Goal: Task Accomplishment & Management: Use online tool/utility

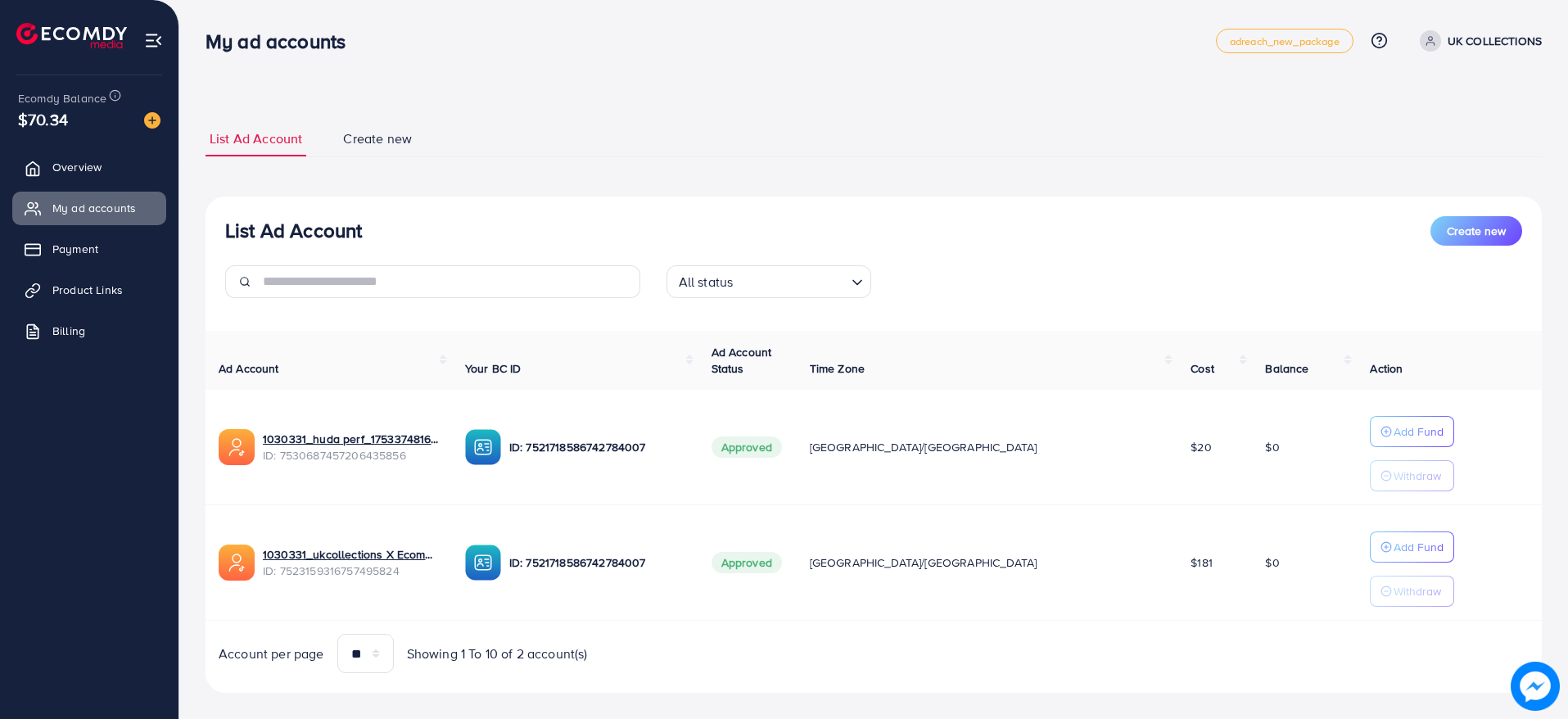
click at [127, 289] on link "Product Links" at bounding box center [89, 289] width 154 height 32
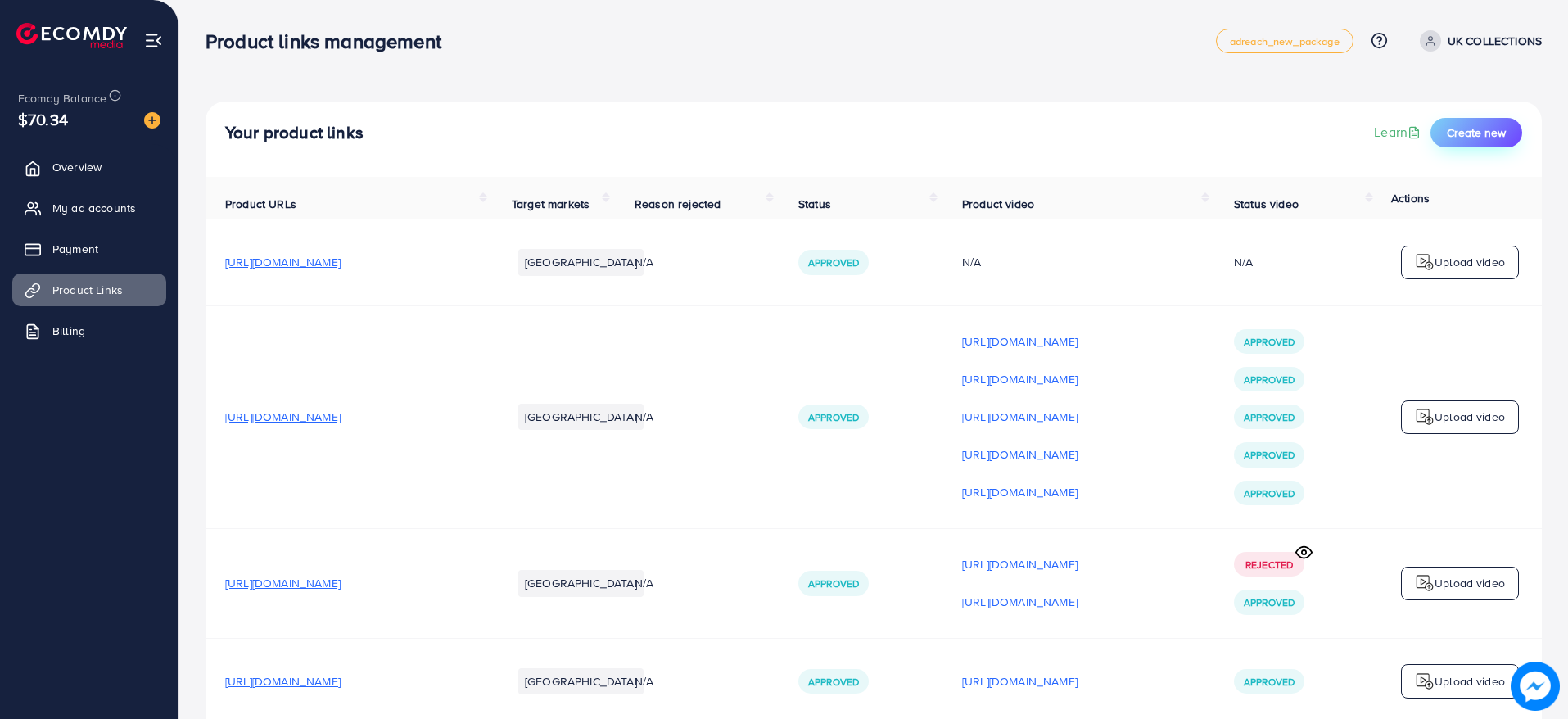
click at [1494, 144] on button "Create new" at bounding box center [1476, 132] width 92 height 29
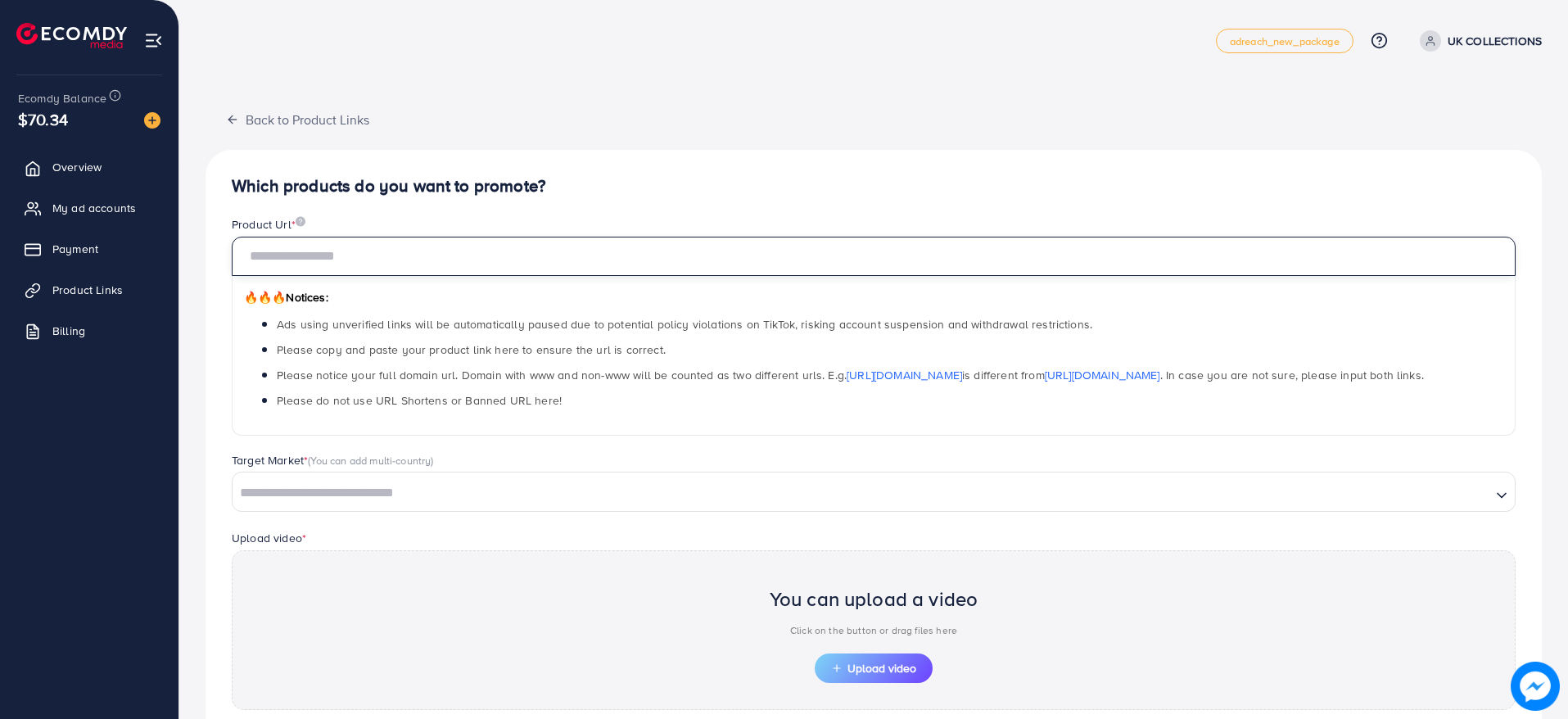
click at [1041, 249] on input "text" at bounding box center [874, 257] width 1284 height 39
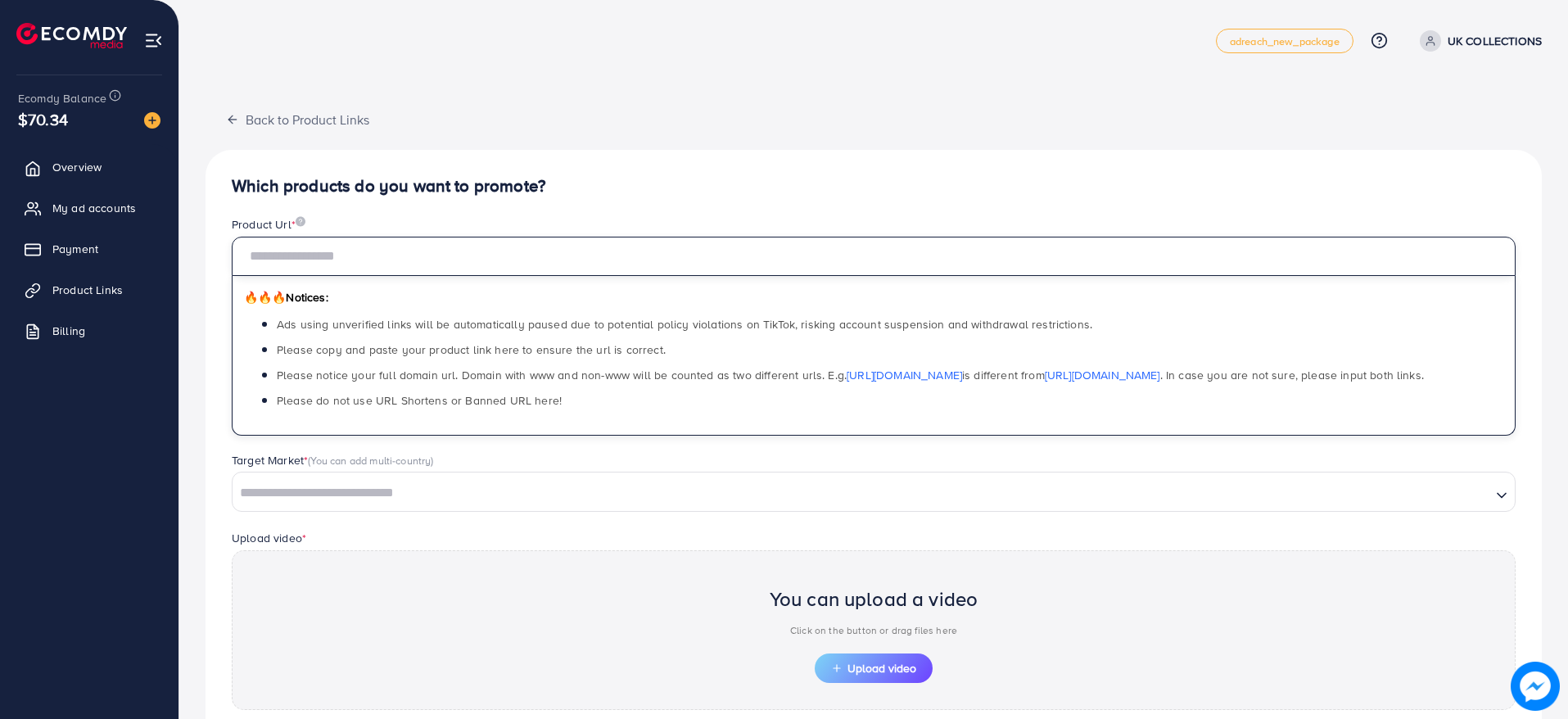
click at [1041, 249] on input "text" at bounding box center [874, 257] width 1284 height 39
paste input "**********"
type input "**********"
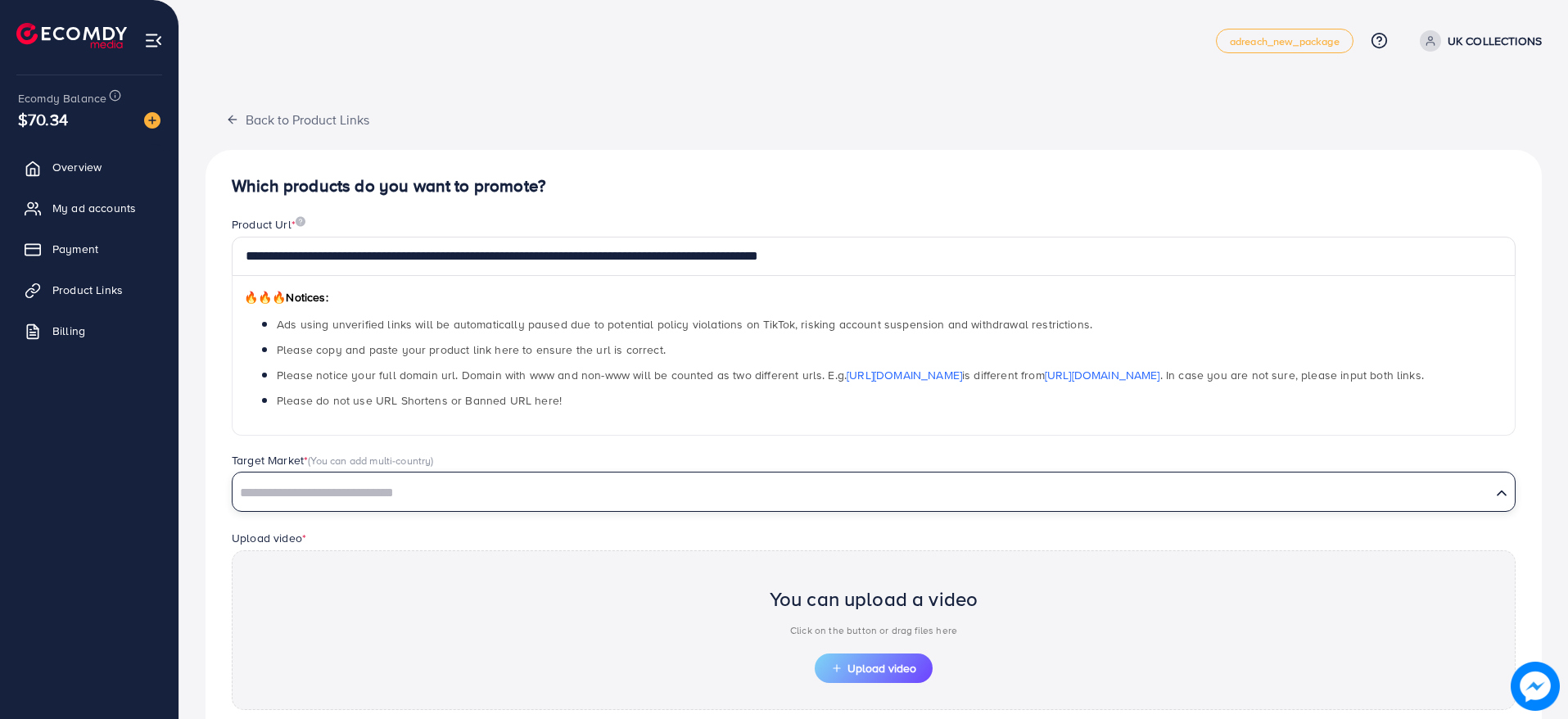
click at [773, 492] on input "Search for option" at bounding box center [862, 494] width 1256 height 25
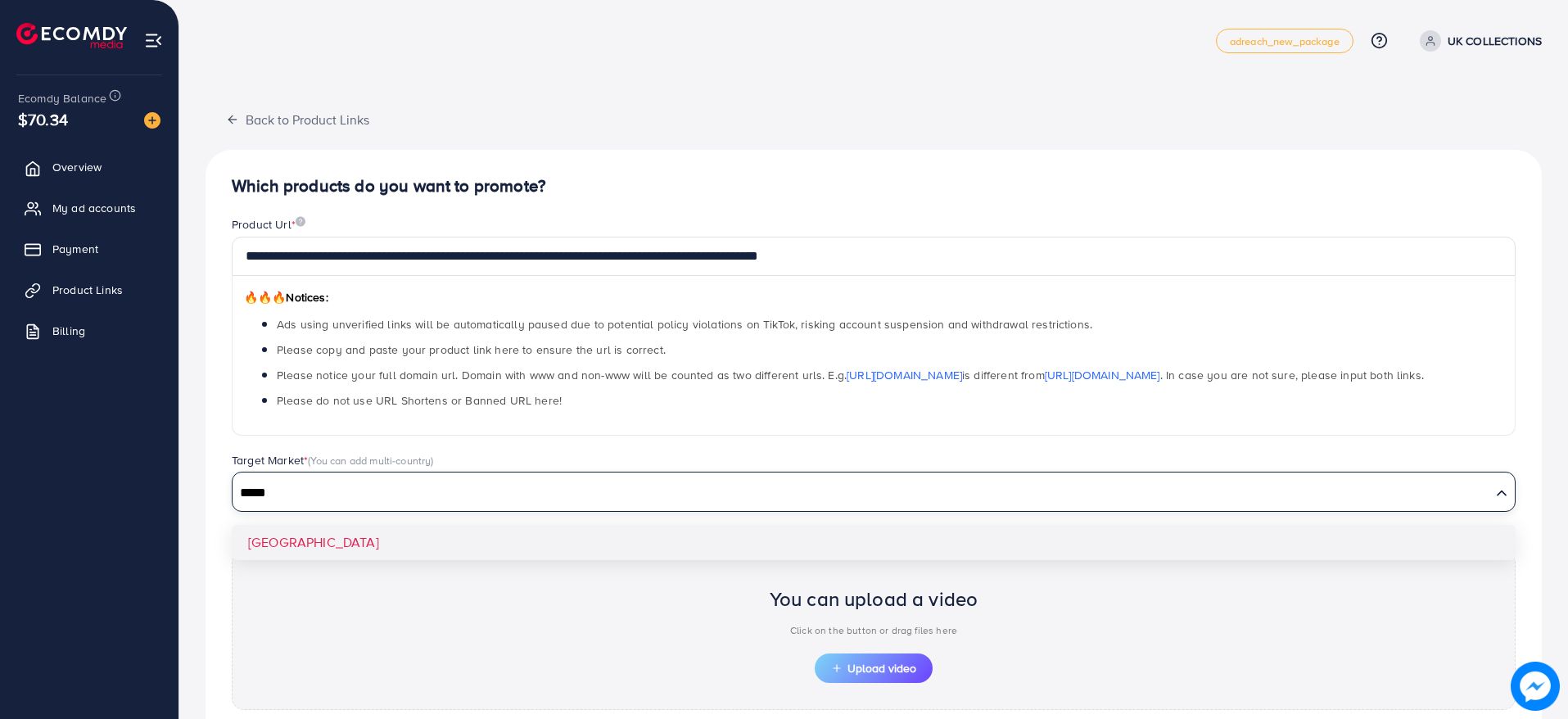
type input "*****"
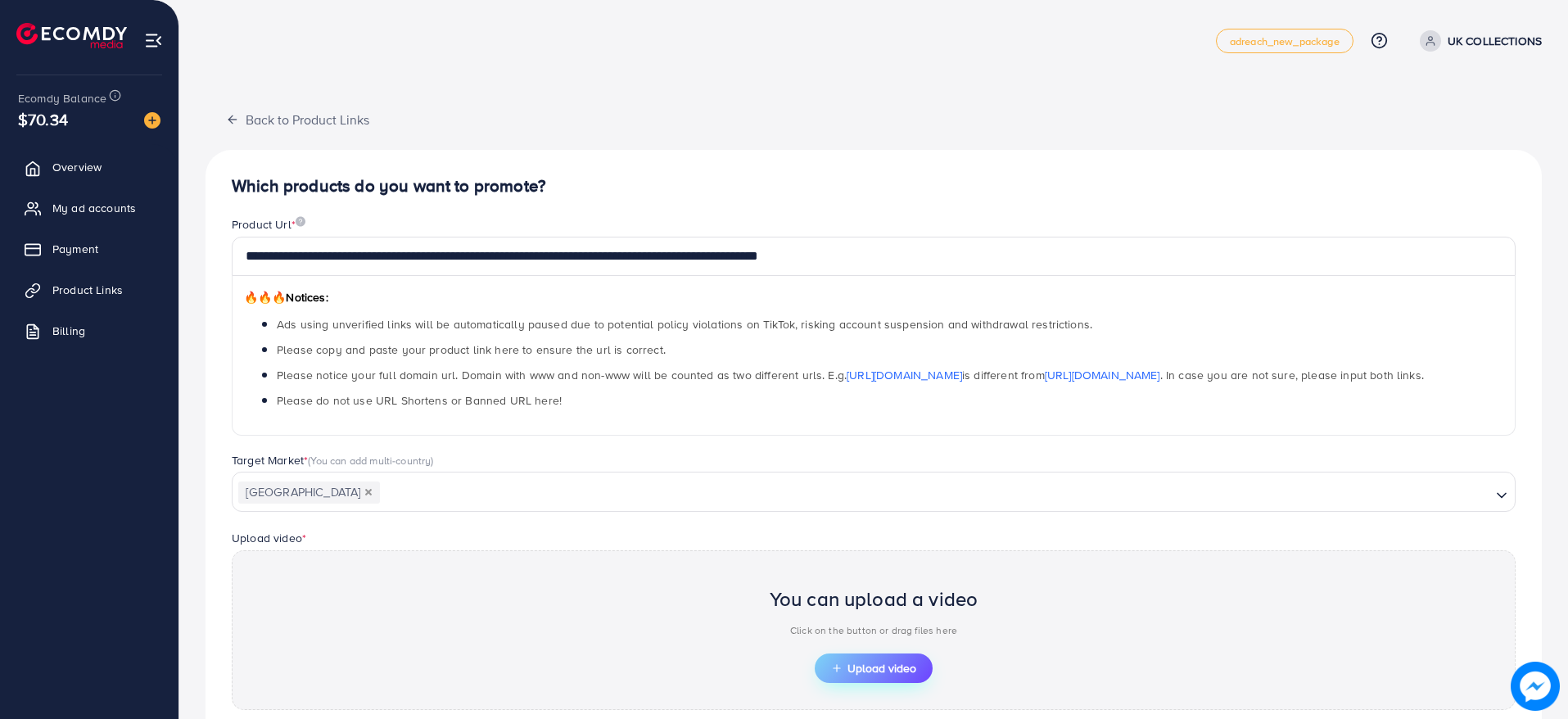
click at [861, 667] on span "Upload video" at bounding box center [873, 668] width 85 height 12
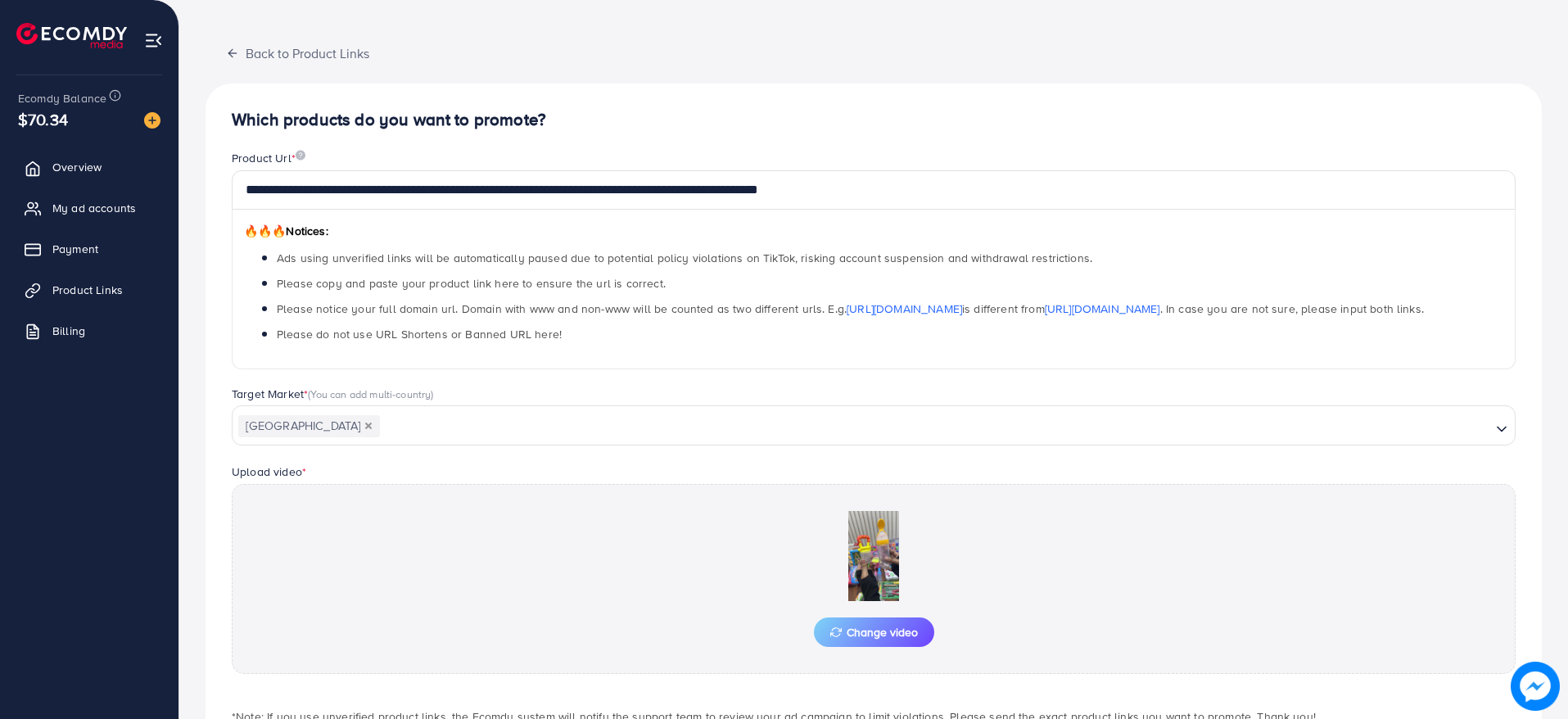
scroll to position [175, 0]
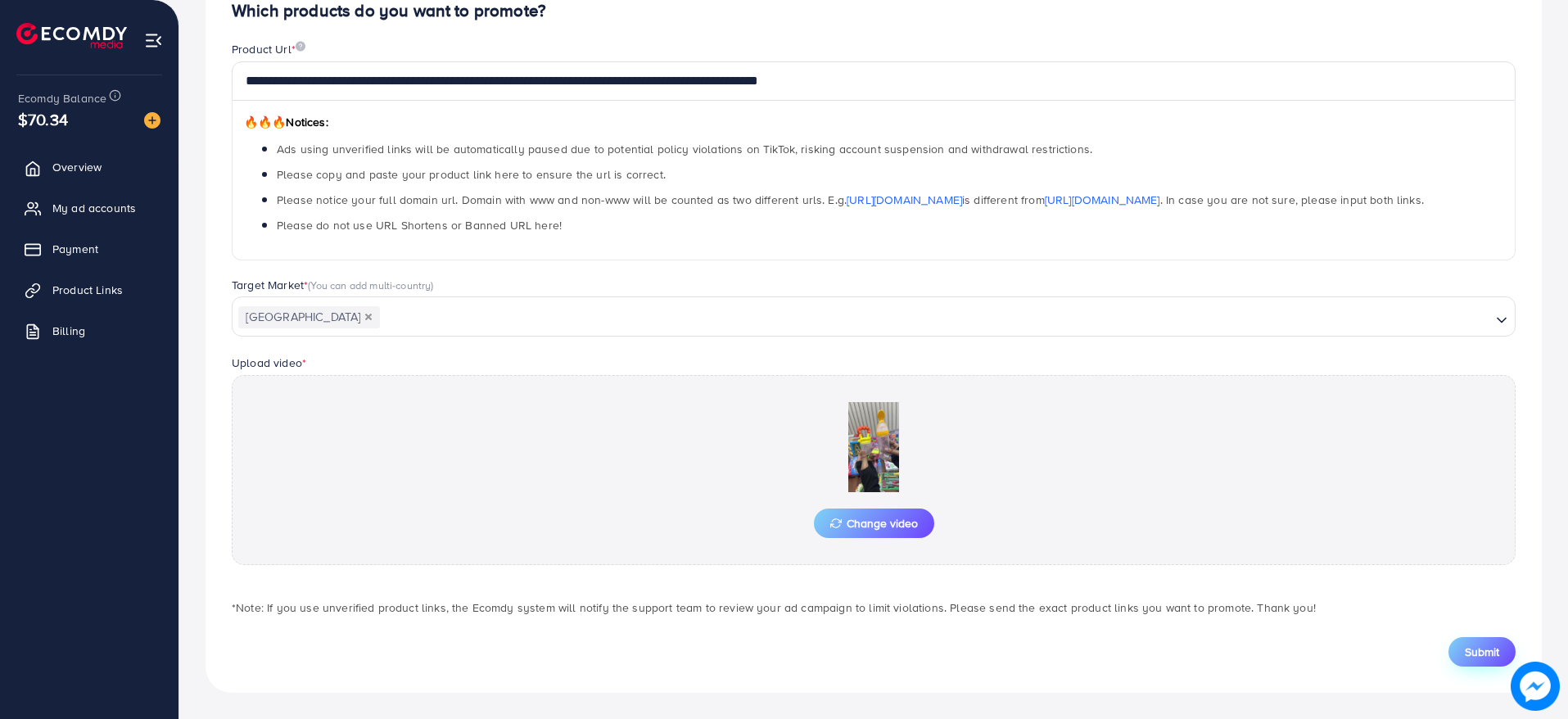
click at [1481, 647] on span "Submit" at bounding box center [1482, 651] width 34 height 17
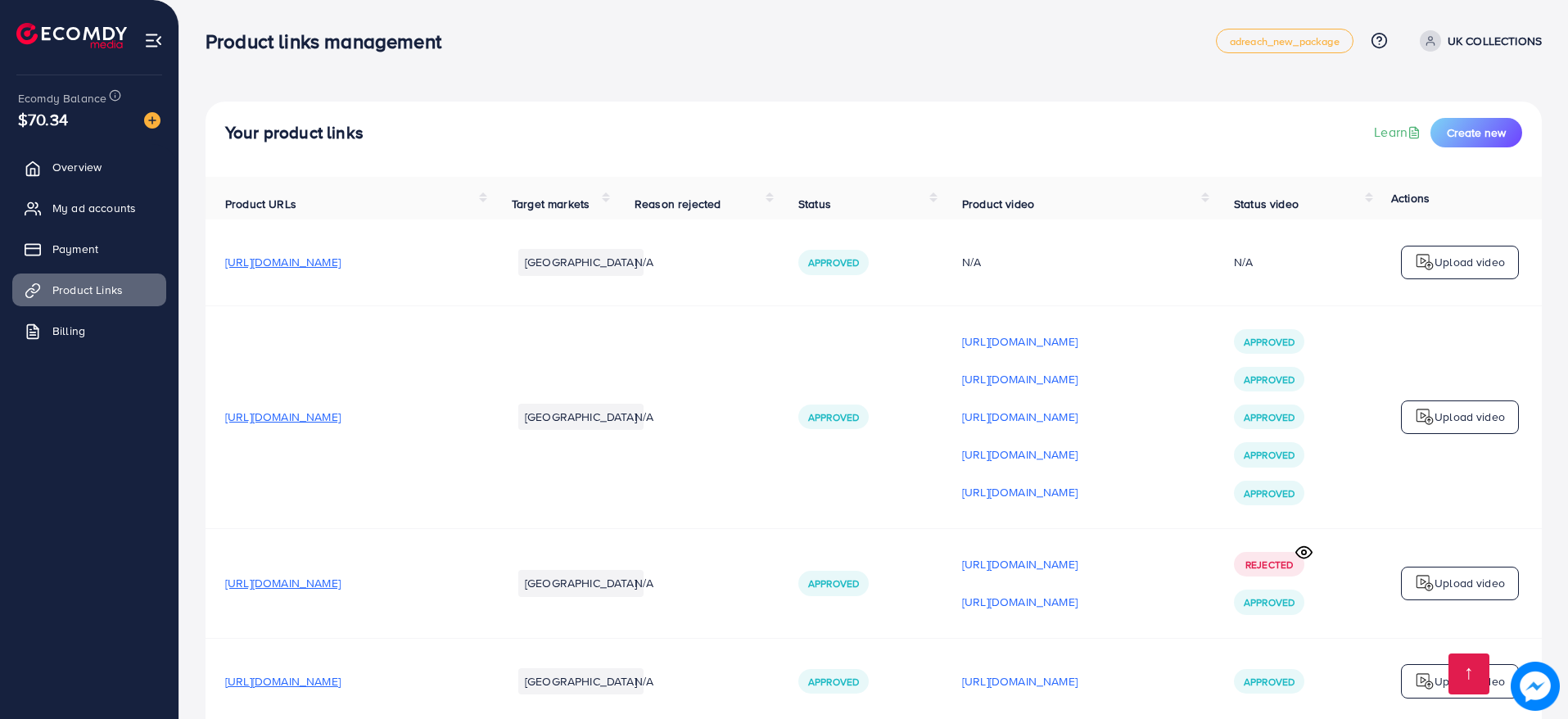
scroll to position [1959, 0]
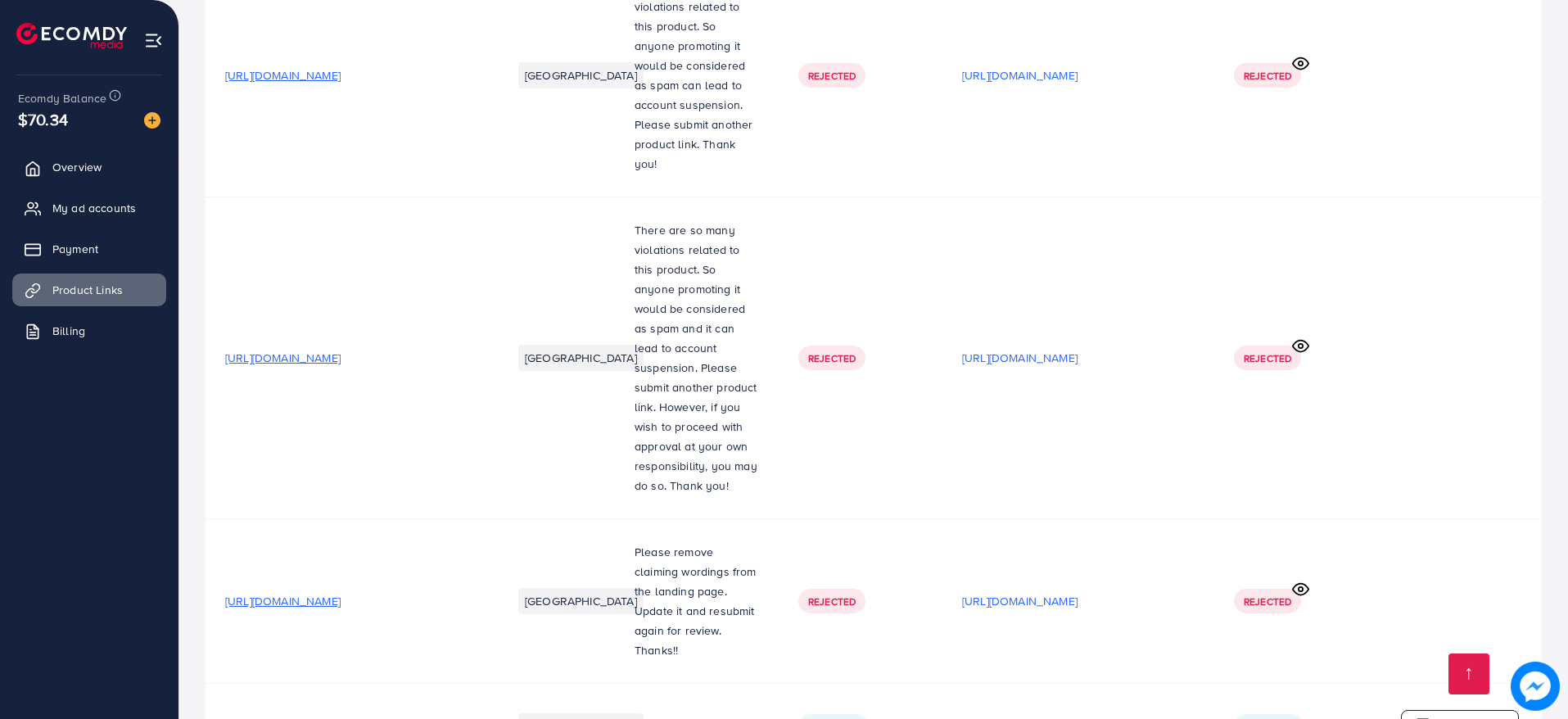
scroll to position [1959, 0]
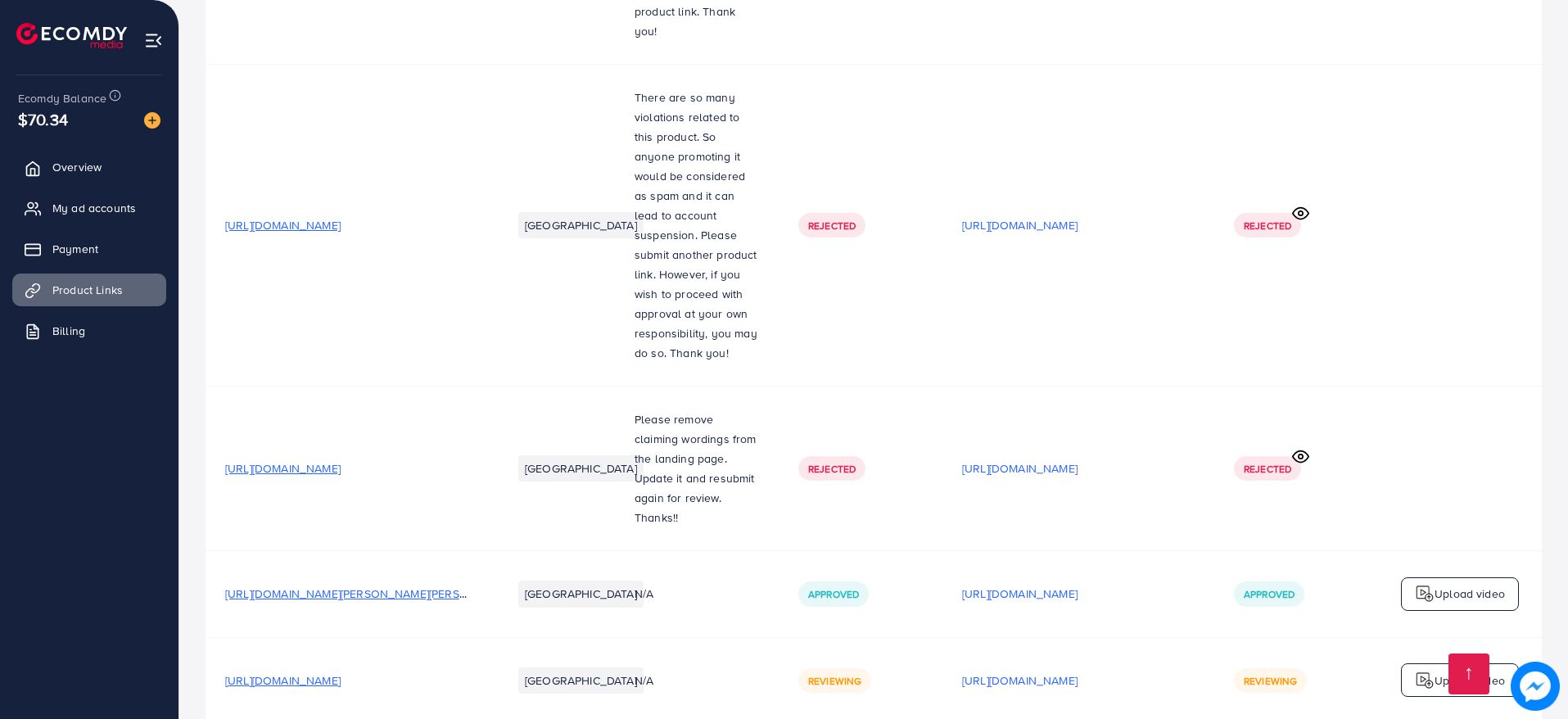
scroll to position [1959, 0]
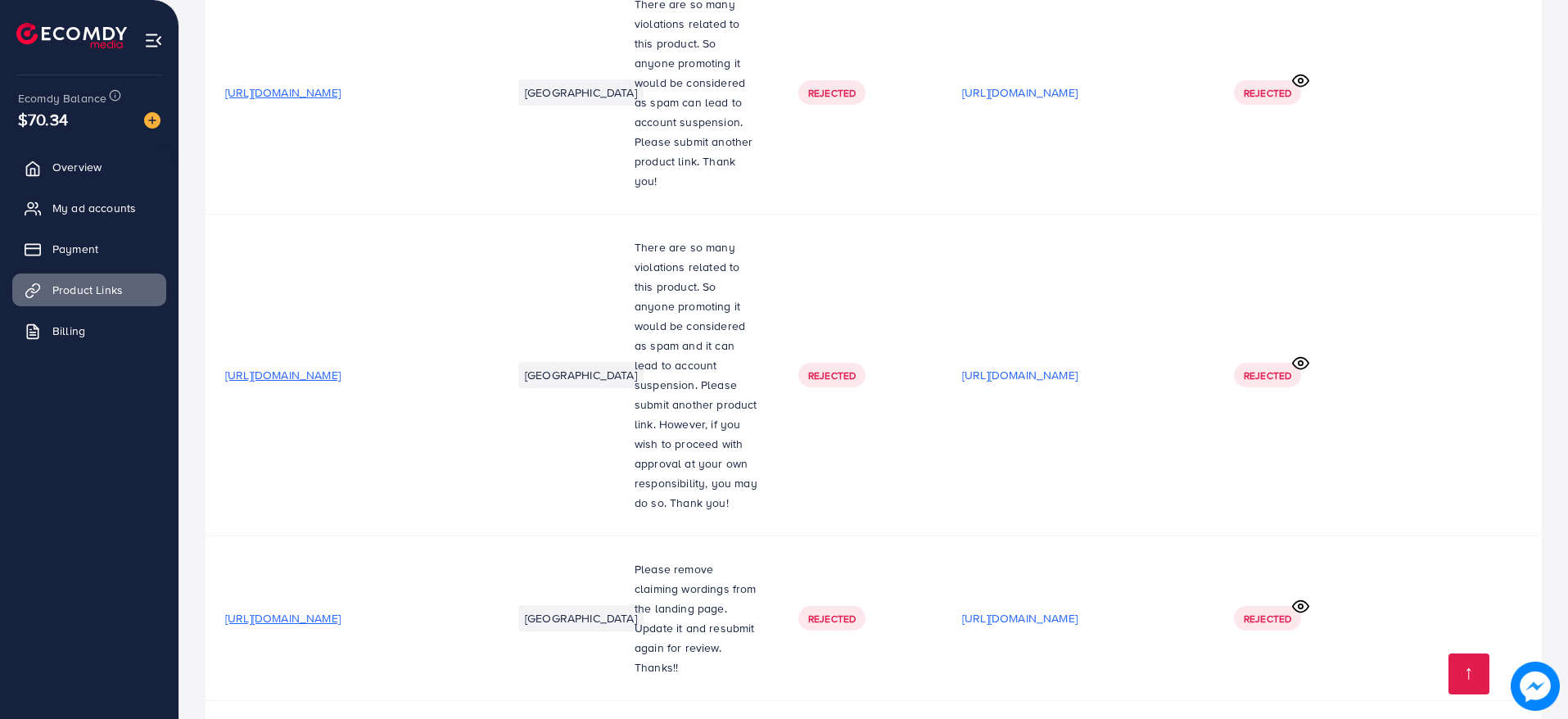
scroll to position [1959, 0]
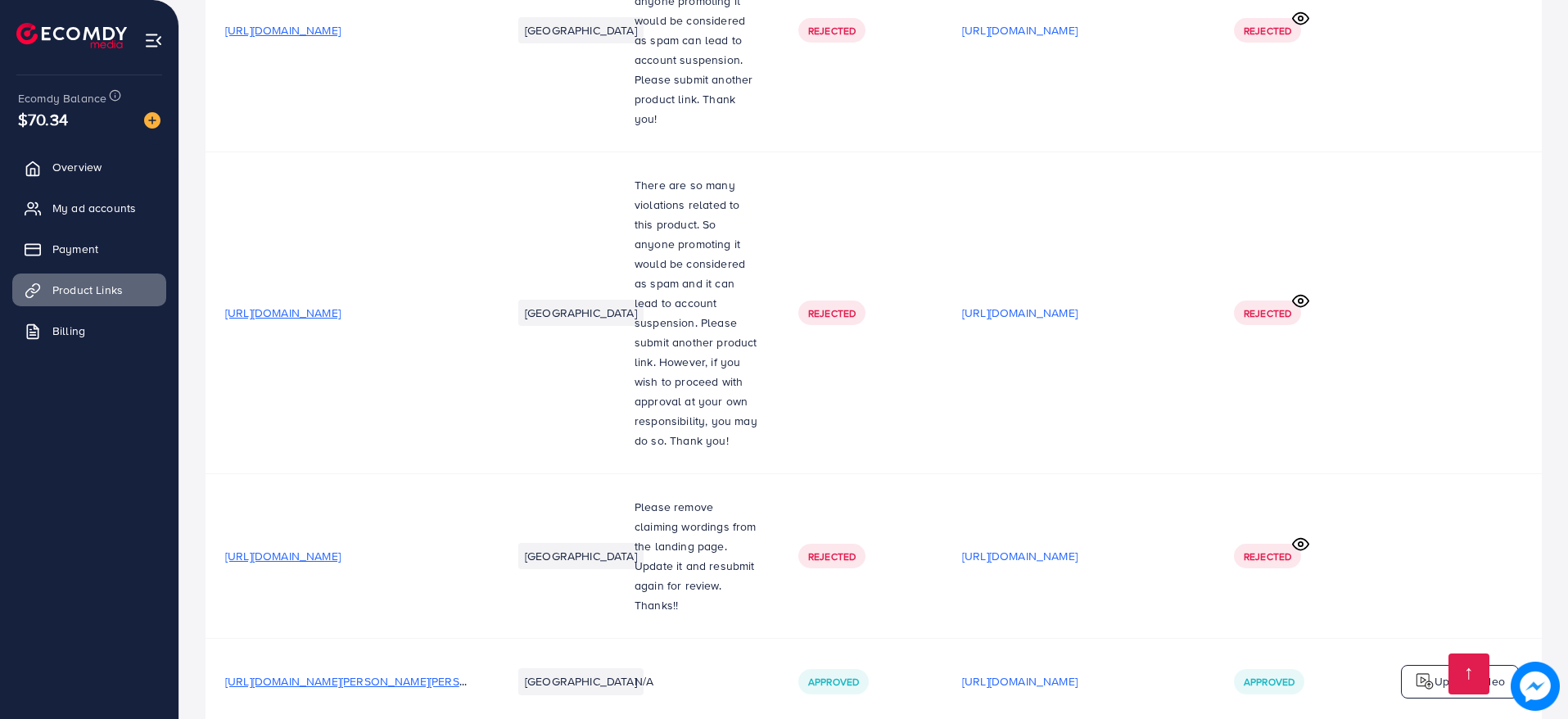
scroll to position [1959, 0]
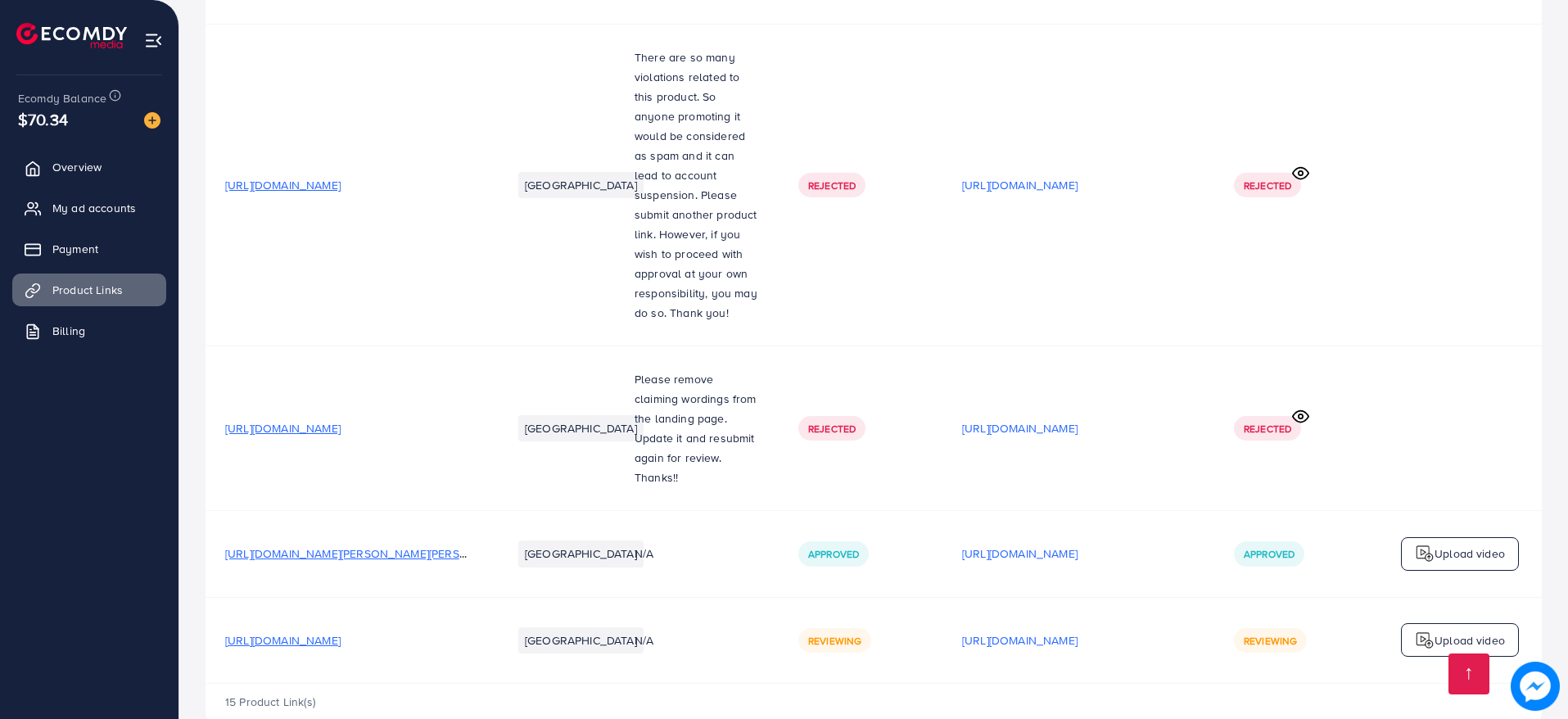
scroll to position [1959, 0]
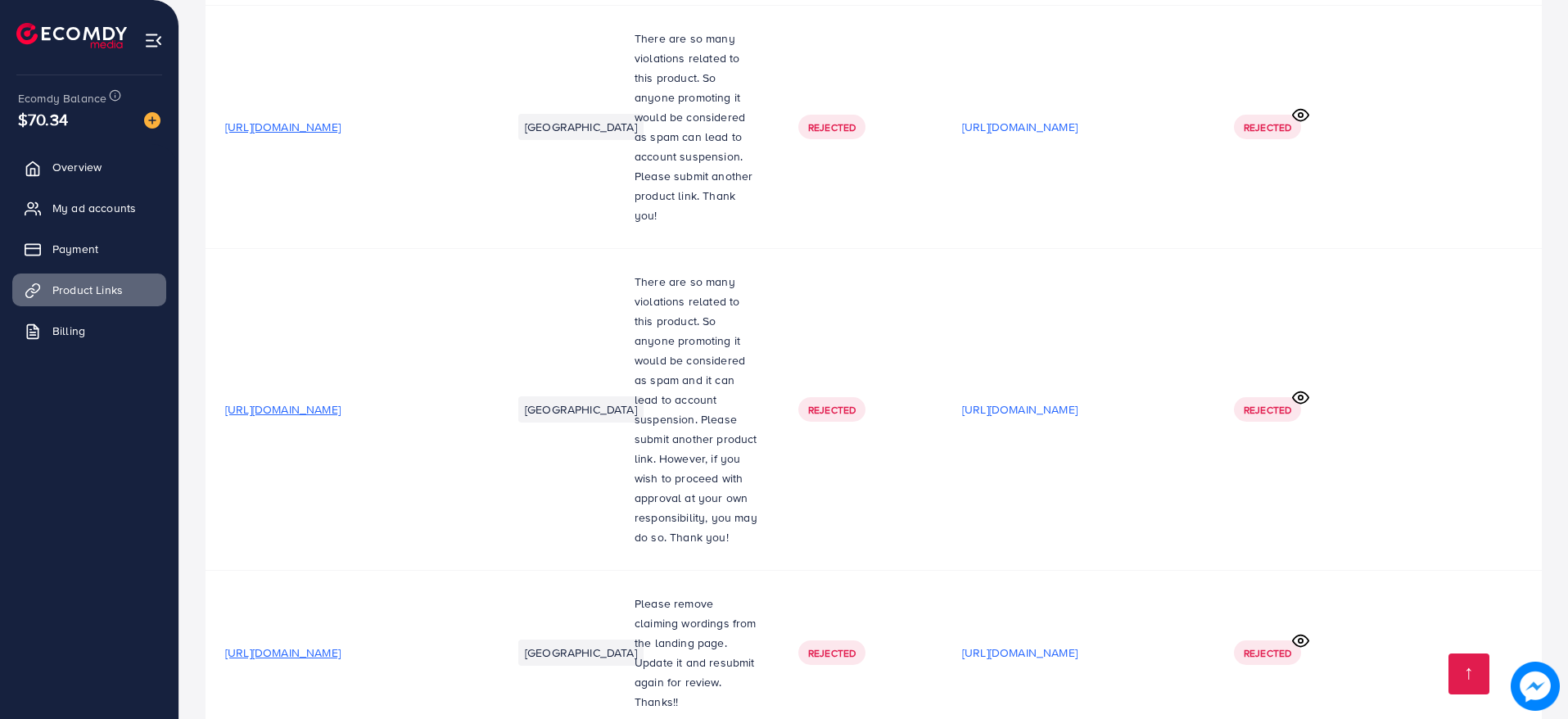
scroll to position [1959, 0]
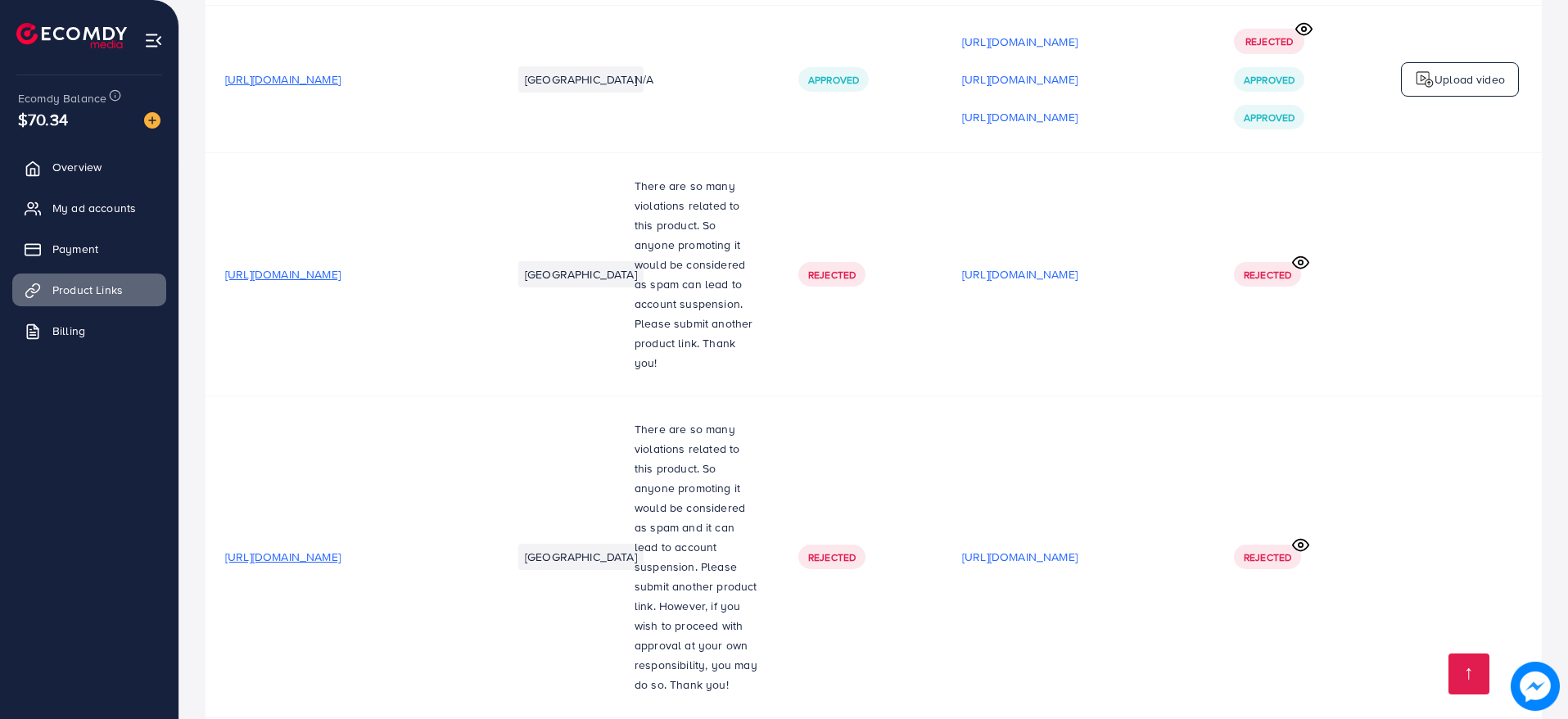
scroll to position [1959, 0]
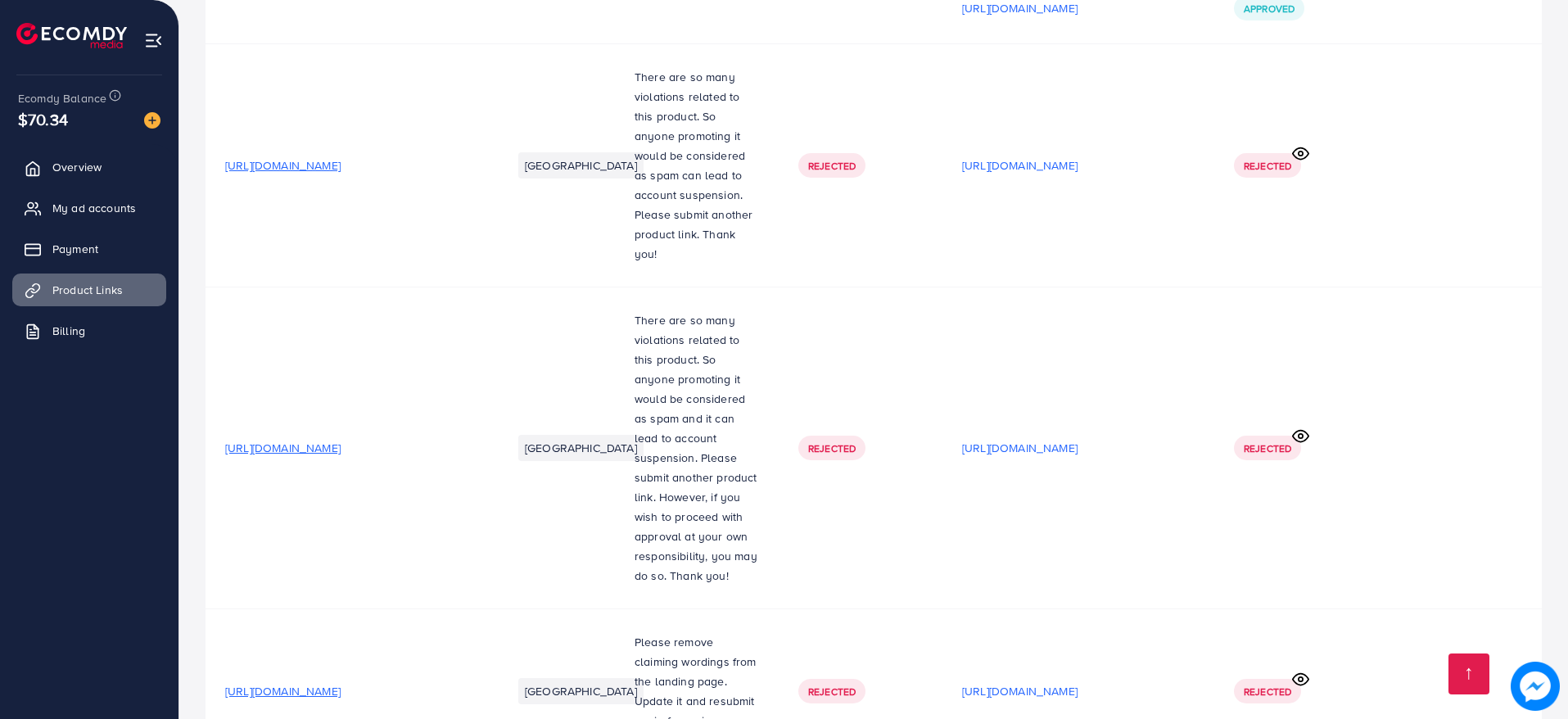
scroll to position [1959, 0]
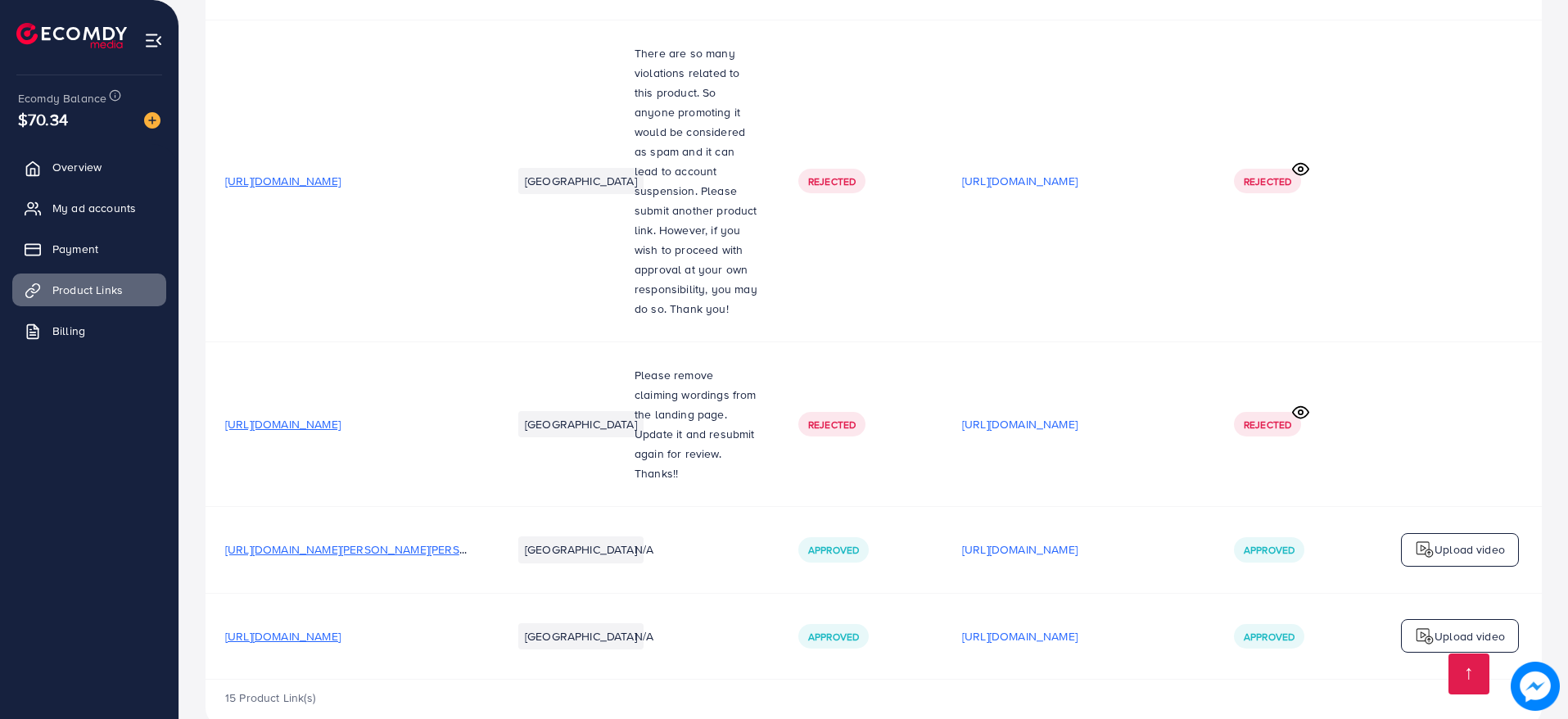
click at [1428, 627] on img at bounding box center [1425, 637] width 20 height 20
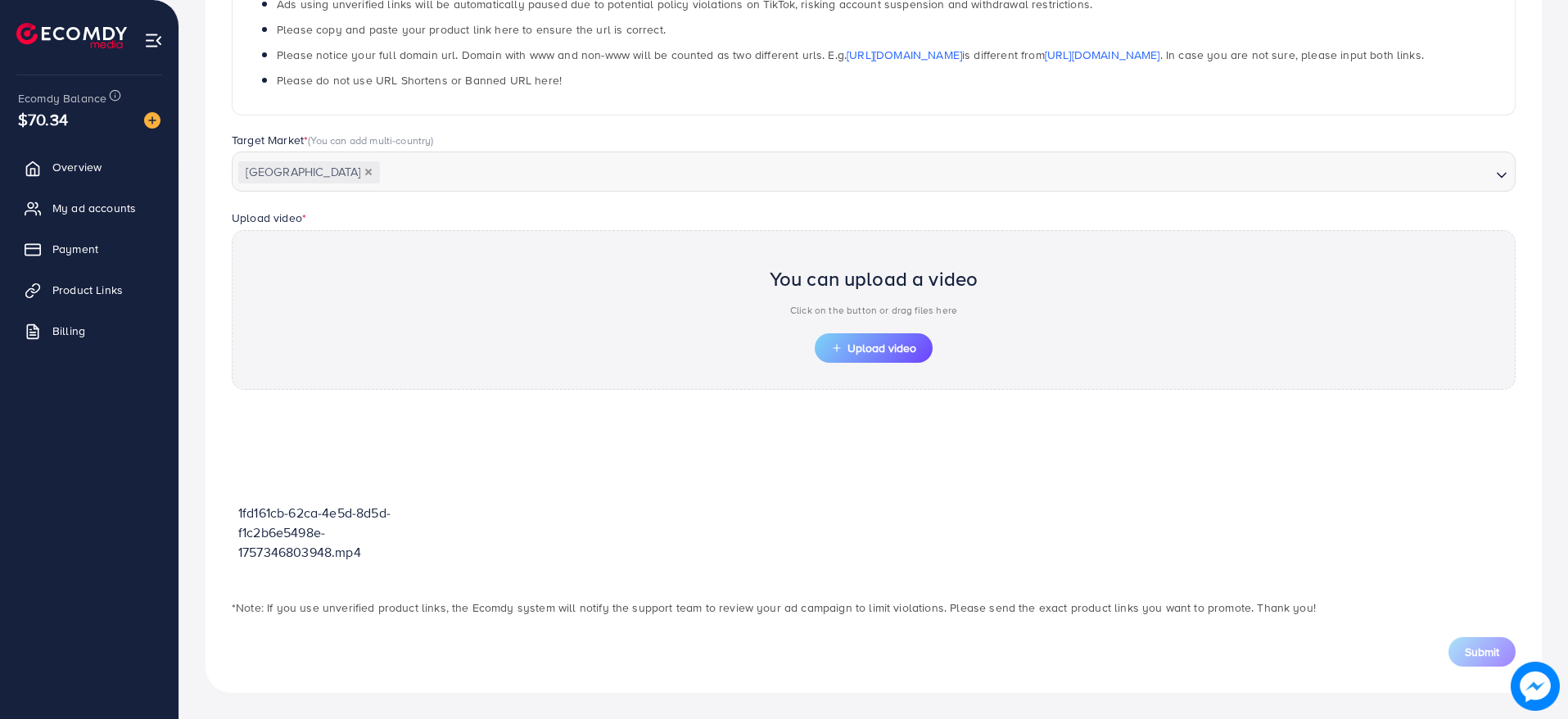
scroll to position [320, 0]
